Goal: Task Accomplishment & Management: Manage account settings

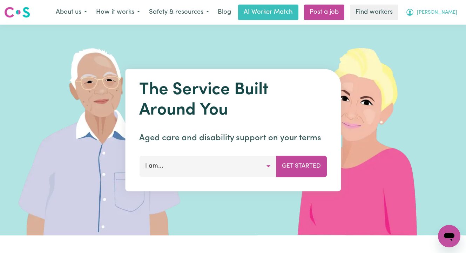
click at [455, 10] on span "[PERSON_NAME]" at bounding box center [437, 13] width 40 height 8
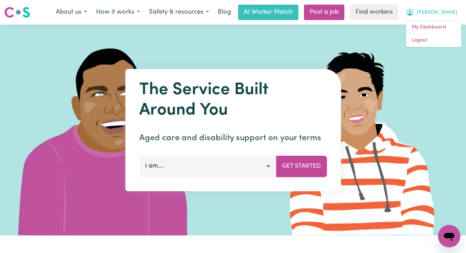
click at [446, 12] on span "[PERSON_NAME]" at bounding box center [437, 13] width 40 height 8
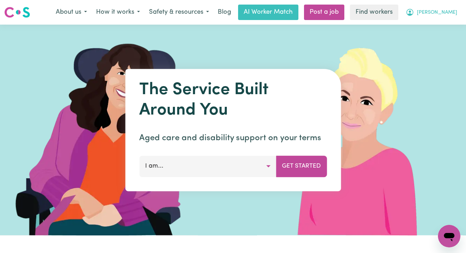
click at [446, 11] on span "[PERSON_NAME]" at bounding box center [437, 13] width 40 height 8
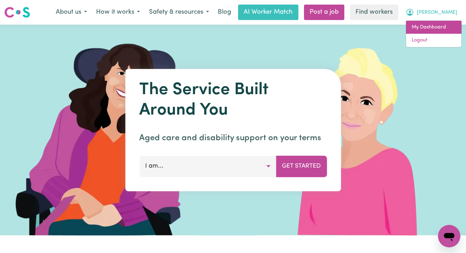
click at [438, 22] on link "My Dashboard" at bounding box center [433, 27] width 55 height 13
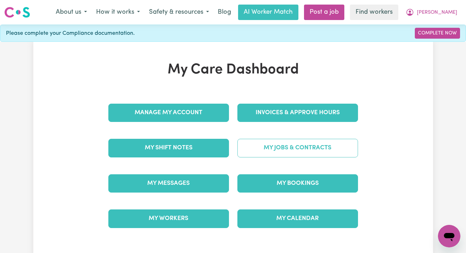
click at [294, 151] on link "My Jobs & Contracts" at bounding box center [298, 148] width 121 height 18
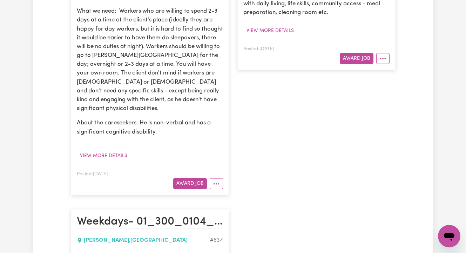
scroll to position [306, 0]
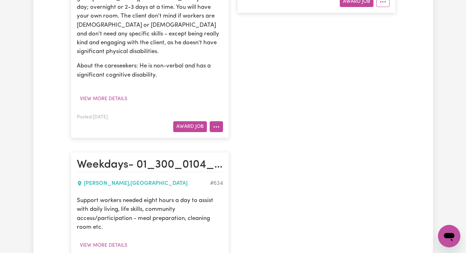
click at [212, 121] on button "More options" at bounding box center [216, 126] width 13 height 11
click at [379, 0] on button "More options" at bounding box center [382, 1] width 13 height 11
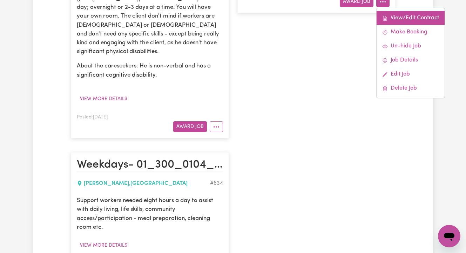
click at [391, 19] on link "View/Edit Contract" at bounding box center [411, 18] width 68 height 14
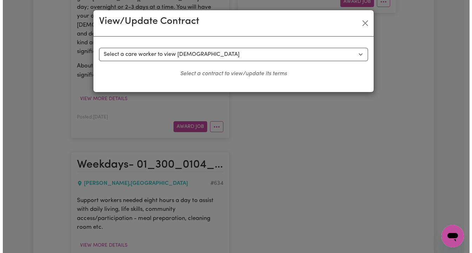
scroll to position [302, 0]
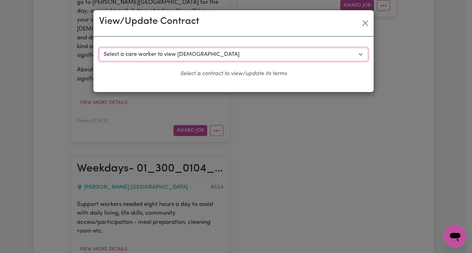
click at [239, 51] on select "Select a care worker to view [DEMOGRAPHIC_DATA] #252 - [PERSON_NAME] (contract …" at bounding box center [233, 54] width 269 height 13
select select "228"
click at [99, 48] on select "Select a care worker to view [DEMOGRAPHIC_DATA] #252 - [PERSON_NAME] (contract …" at bounding box center [233, 54] width 269 height 13
select select "WEEKDAY_DAYTIME"
select select "ASSISTANCE_SELF_CARE"
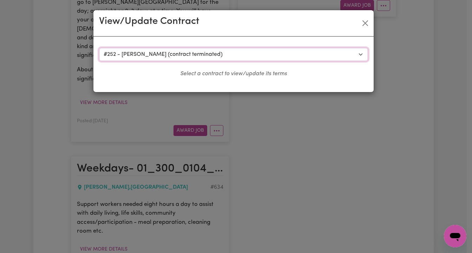
select select "ONE"
select select "[DATE]"
select select "ASSISTANCE_SELF_CARE"
select select "ONE"
select select "[DATE]"
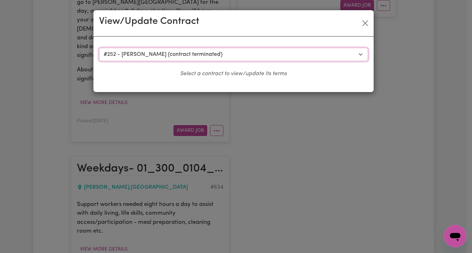
select select "ASSISTANCE_SELF_CARE"
select select "ONE"
select select "PUBLIC_HOLIDAY"
select select "ASSISTANCE_SELF_CARE"
select select "ONE"
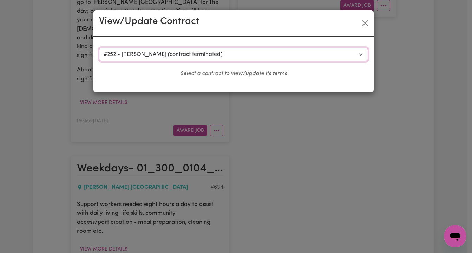
select select "OVERNIGHT_ACTIVE"
select select "OVERNIGHT_ACTIVE_STANDARD"
select select "ONE"
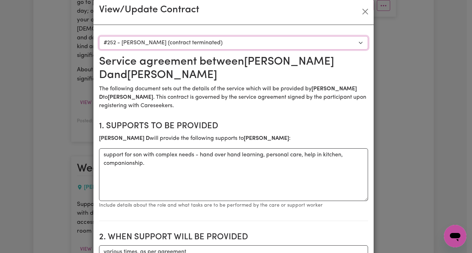
scroll to position [0, 0]
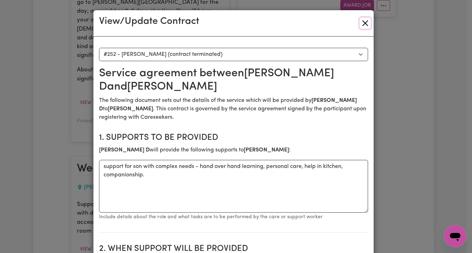
click at [361, 22] on button "Close" at bounding box center [364, 23] width 11 height 11
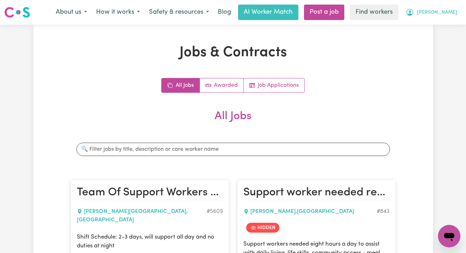
click at [447, 13] on span "[PERSON_NAME]" at bounding box center [437, 13] width 40 height 8
click at [446, 34] on link "Logout" at bounding box center [433, 40] width 55 height 13
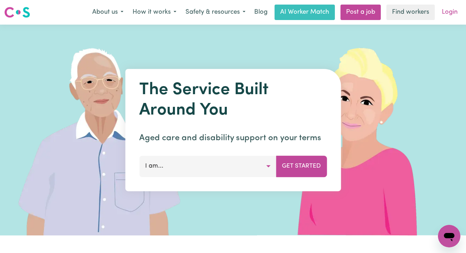
click at [451, 13] on link "Login" at bounding box center [450, 12] width 24 height 15
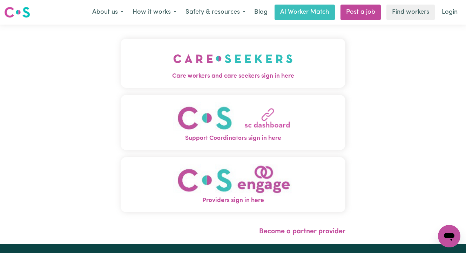
click at [207, 79] on span "Care workers and care seekers sign in here" at bounding box center [233, 76] width 225 height 9
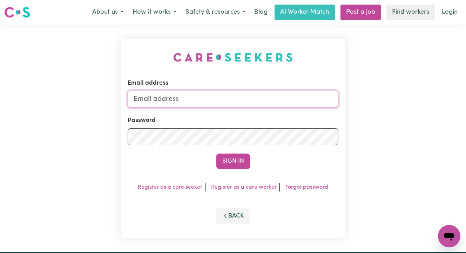
click at [175, 95] on input "Email address" at bounding box center [233, 99] width 211 height 17
type input "[EMAIL_ADDRESS][DOMAIN_NAME]"
click at [216, 153] on button "Sign In" at bounding box center [233, 160] width 34 height 15
